Goal: Information Seeking & Learning: Learn about a topic

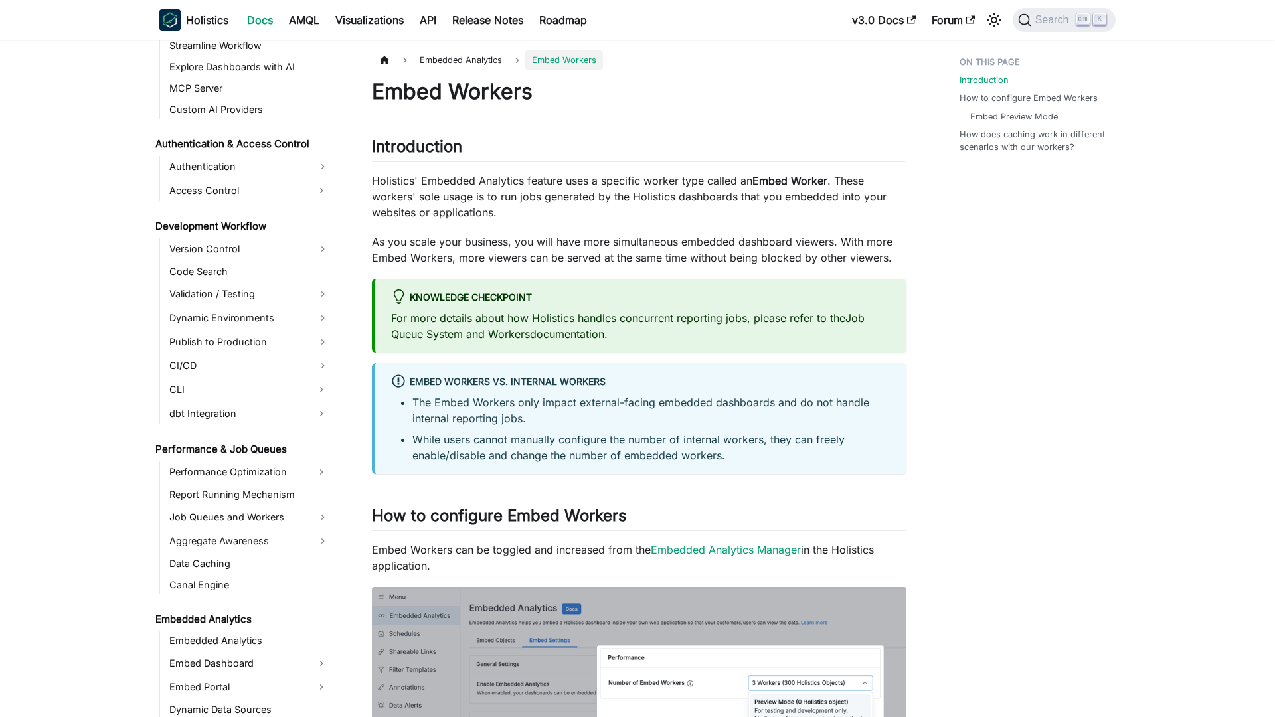
scroll to position [996, 0]
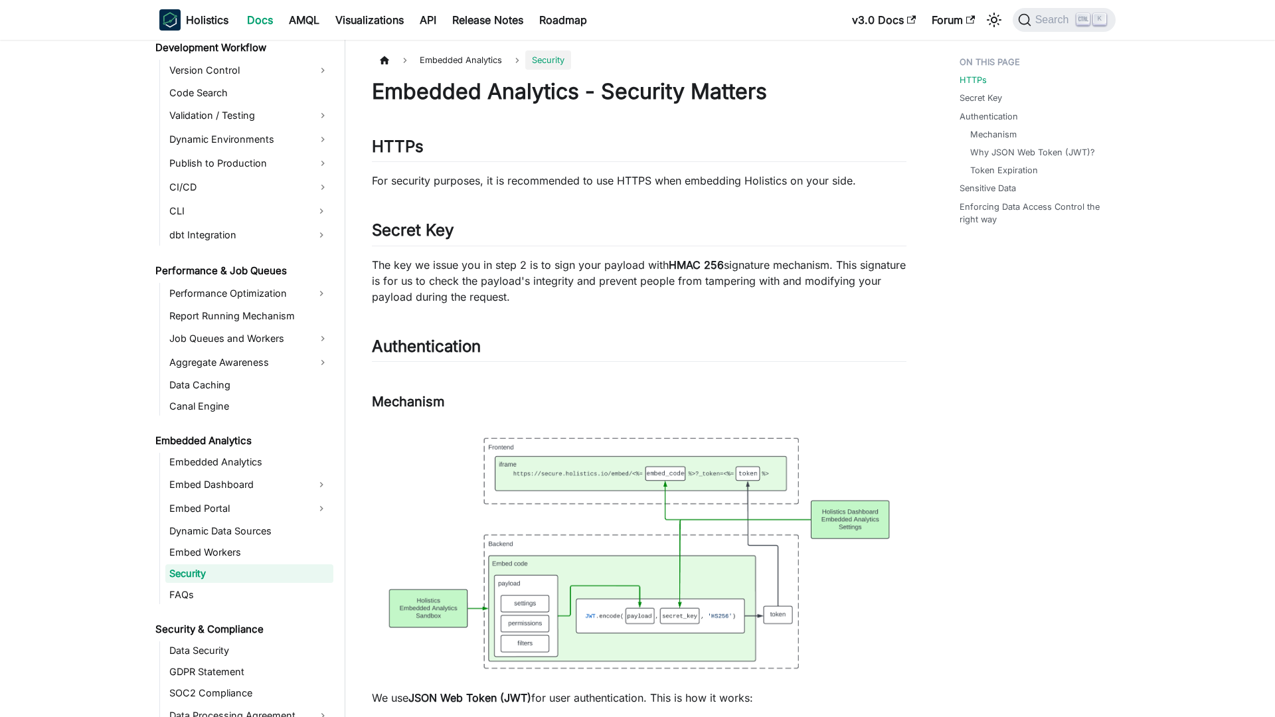
scroll to position [1017, 0]
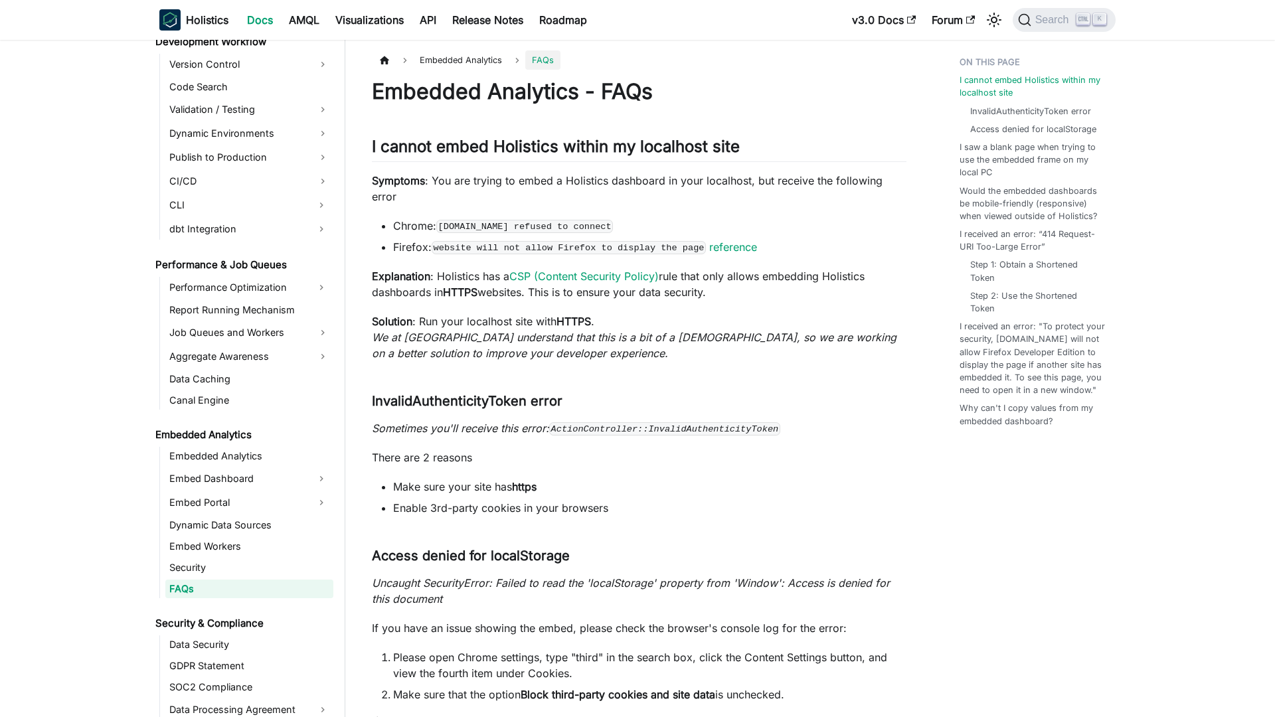
scroll to position [1038, 0]
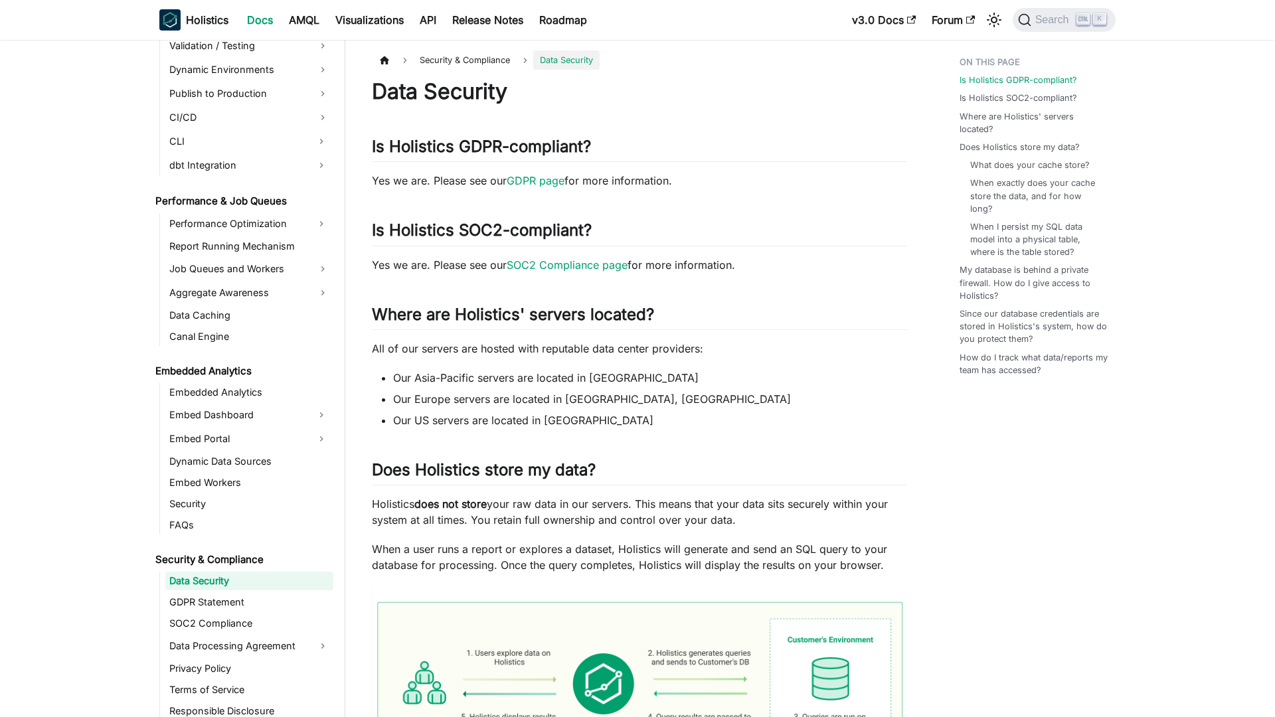
scroll to position [1094, 0]
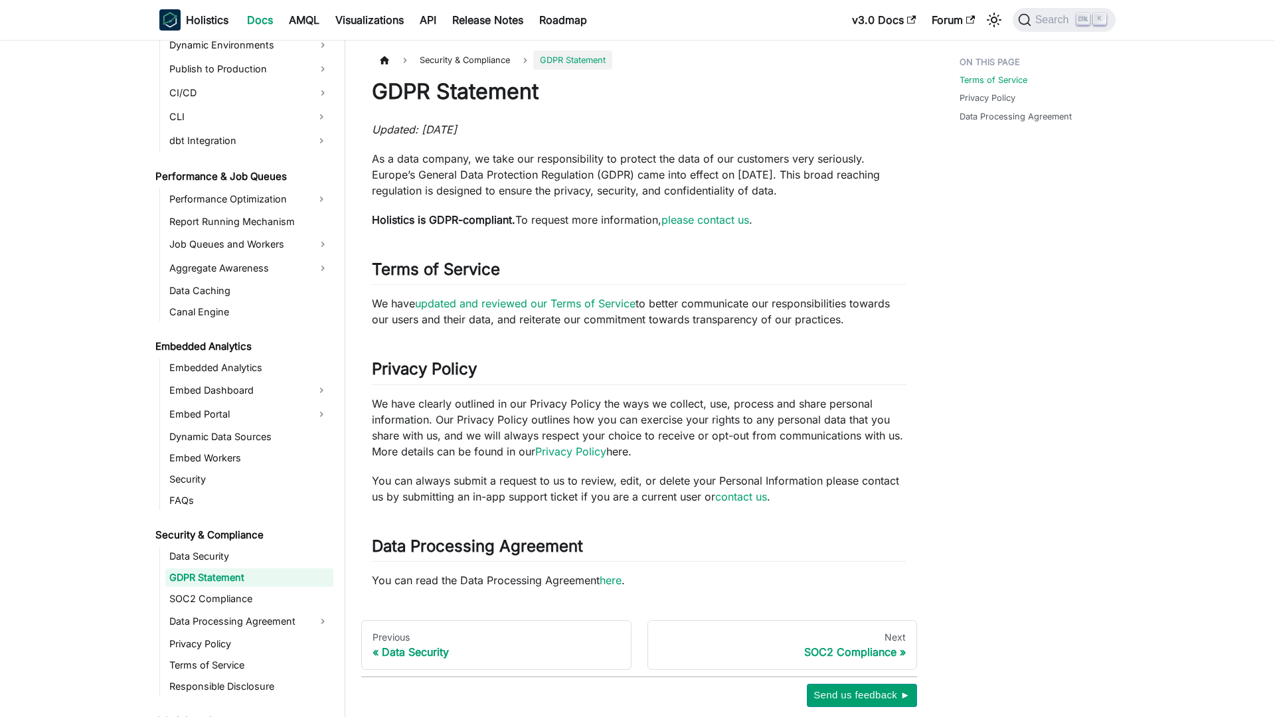
scroll to position [1115, 0]
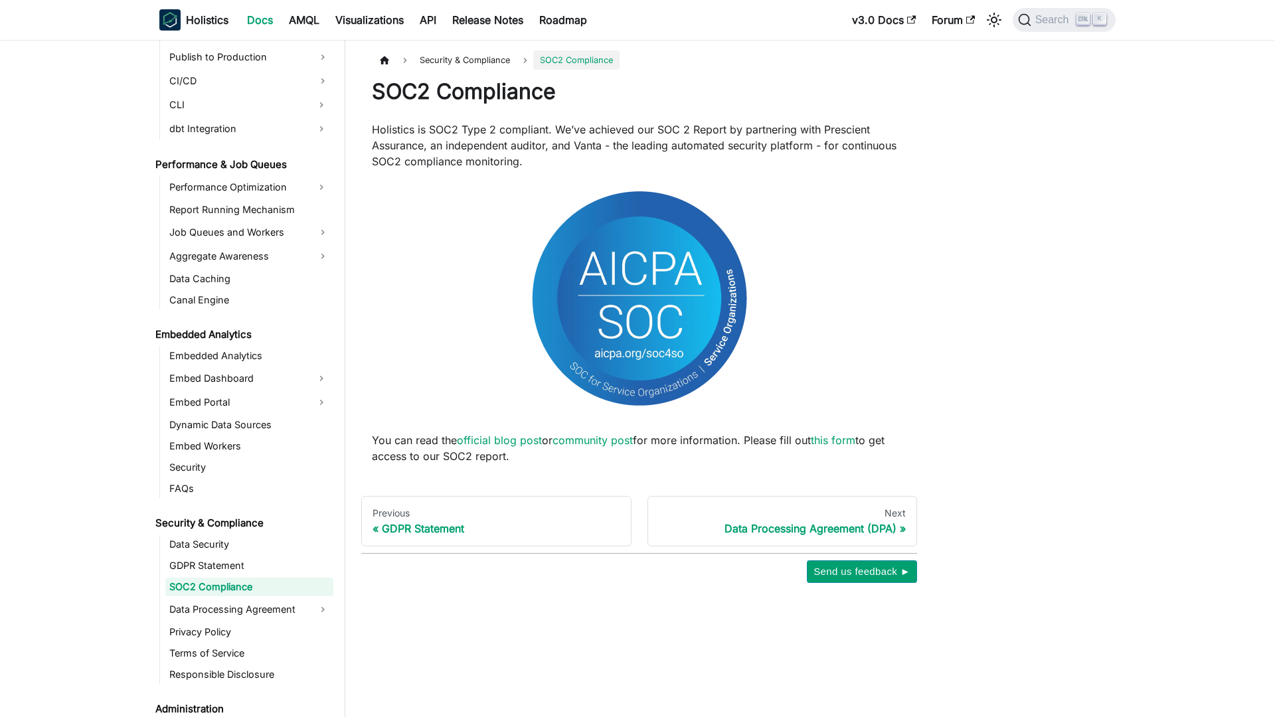
scroll to position [1136, 0]
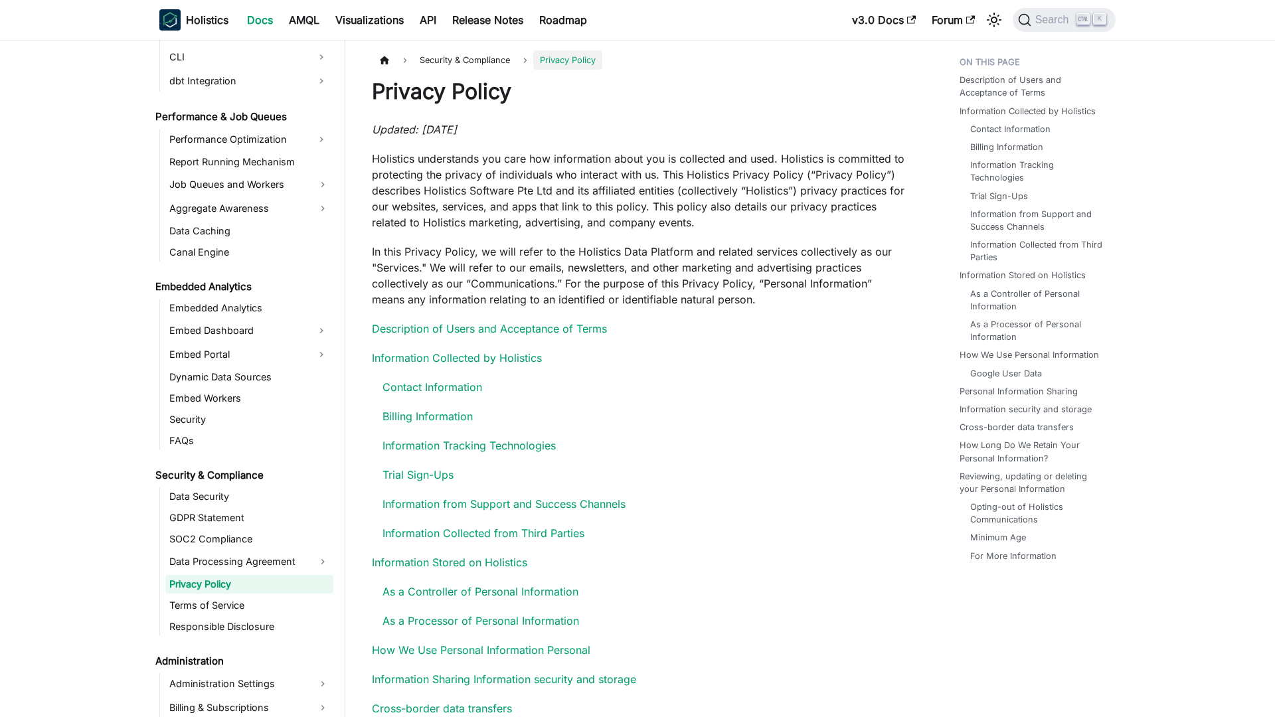
scroll to position [1182, 0]
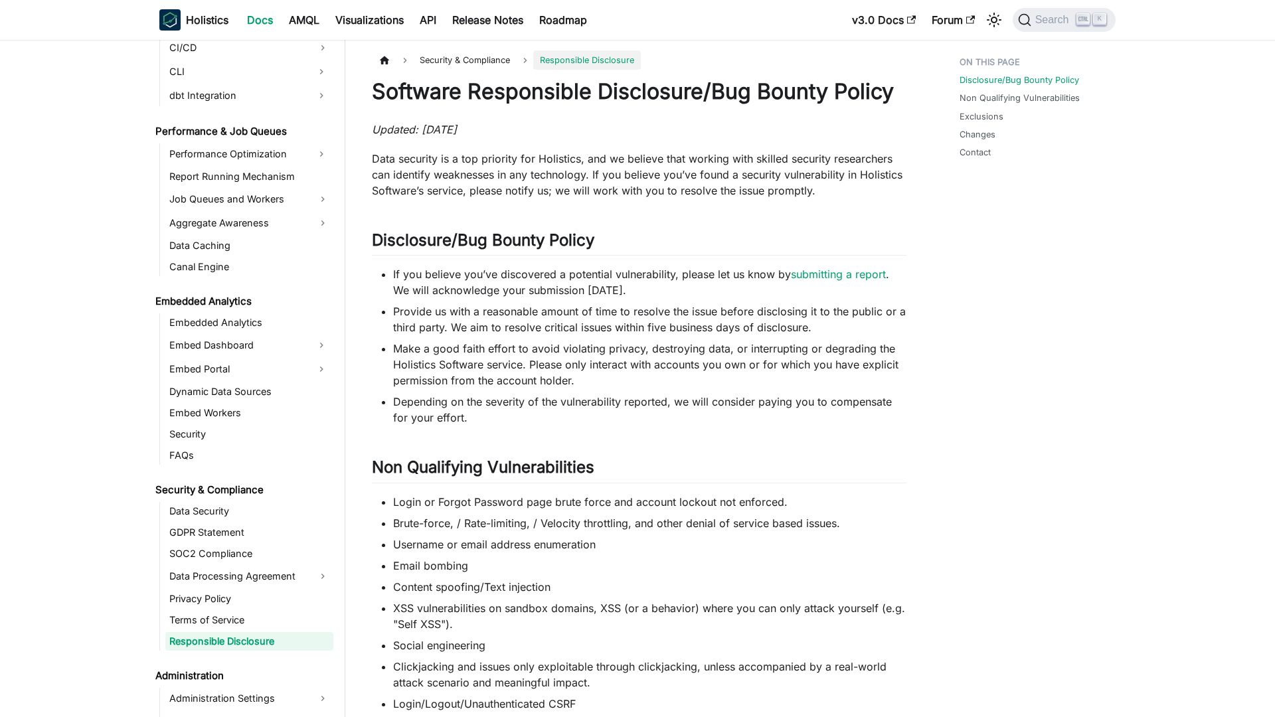
scroll to position [1224, 0]
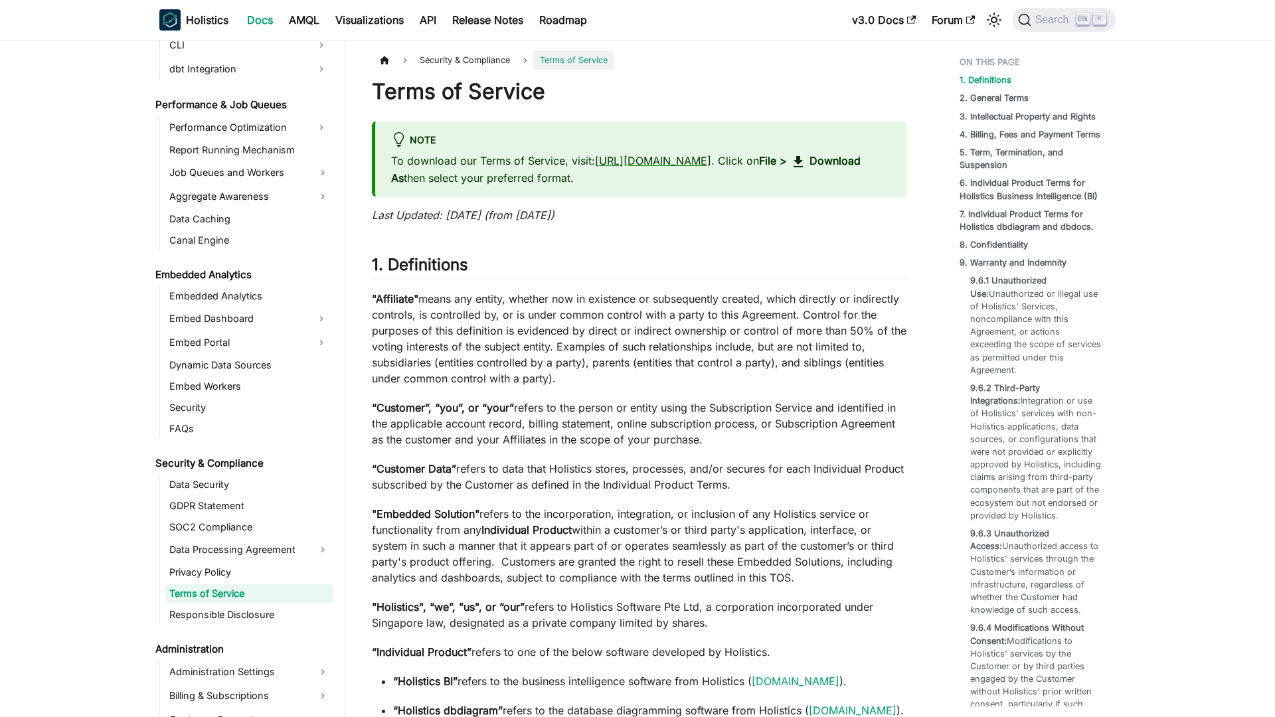
scroll to position [1203, 0]
